Goal: Check status: Check status

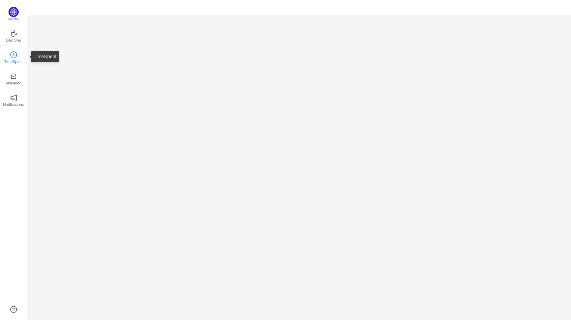
click at [16, 58] on p "TimeSpent" at bounding box center [13, 61] width 18 height 6
click at [13, 52] on icon "icon: clock-circle" at bounding box center [13, 54] width 7 height 7
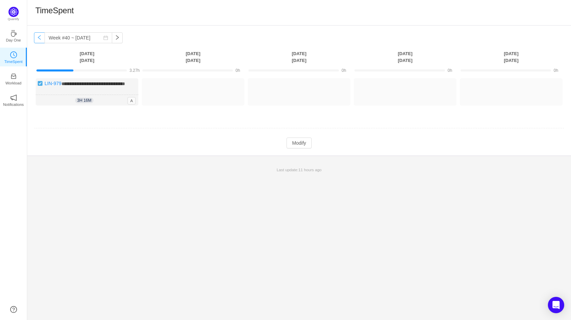
click at [40, 37] on button "button" at bounding box center [39, 37] width 11 height 11
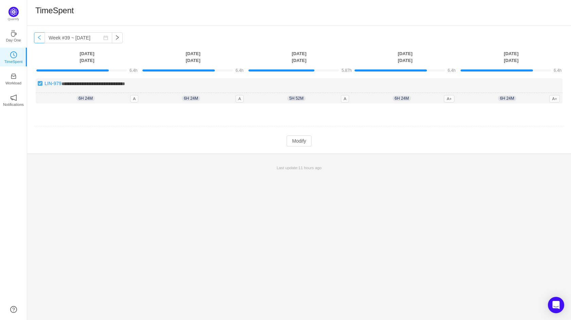
click at [40, 37] on button "button" at bounding box center [39, 37] width 11 height 11
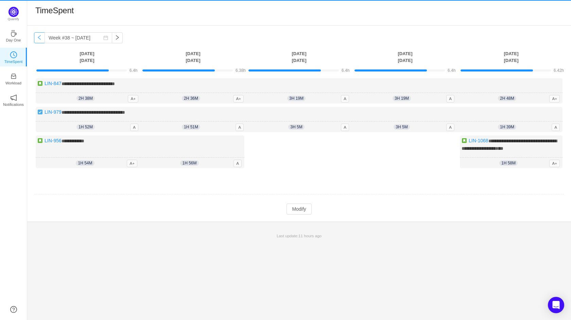
click at [40, 37] on button "button" at bounding box center [39, 37] width 11 height 11
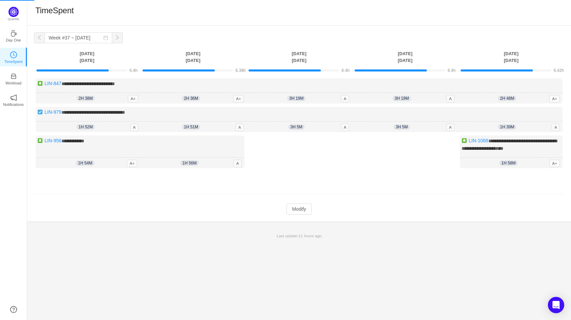
click at [40, 37] on button "button" at bounding box center [39, 37] width 11 height 11
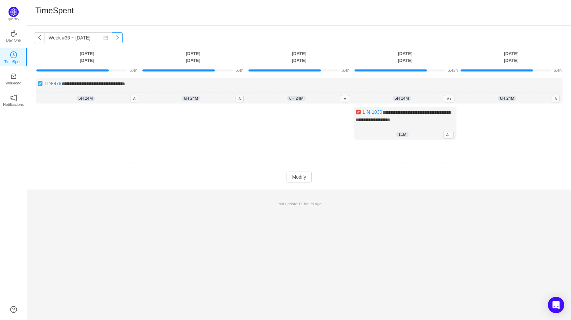
click at [112, 37] on button "button" at bounding box center [117, 37] width 11 height 11
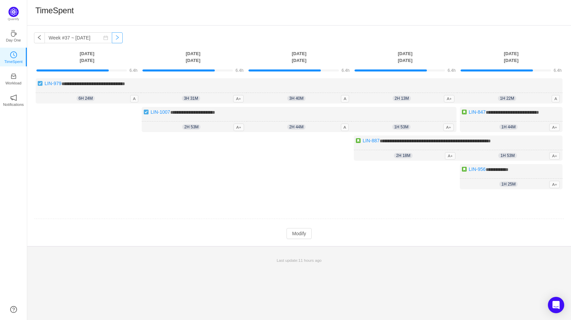
click at [114, 35] on button "button" at bounding box center [117, 37] width 11 height 11
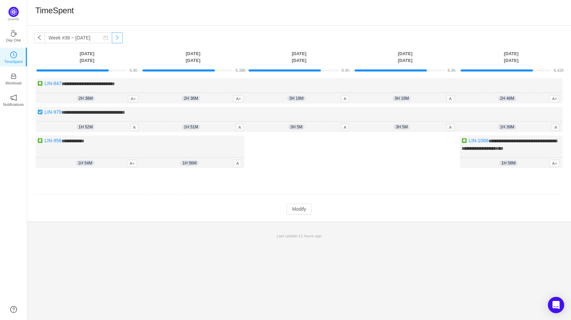
click at [112, 38] on button "button" at bounding box center [117, 37] width 11 height 11
type input "Week #39 ~ [DATE]"
